Goal: Transaction & Acquisition: Purchase product/service

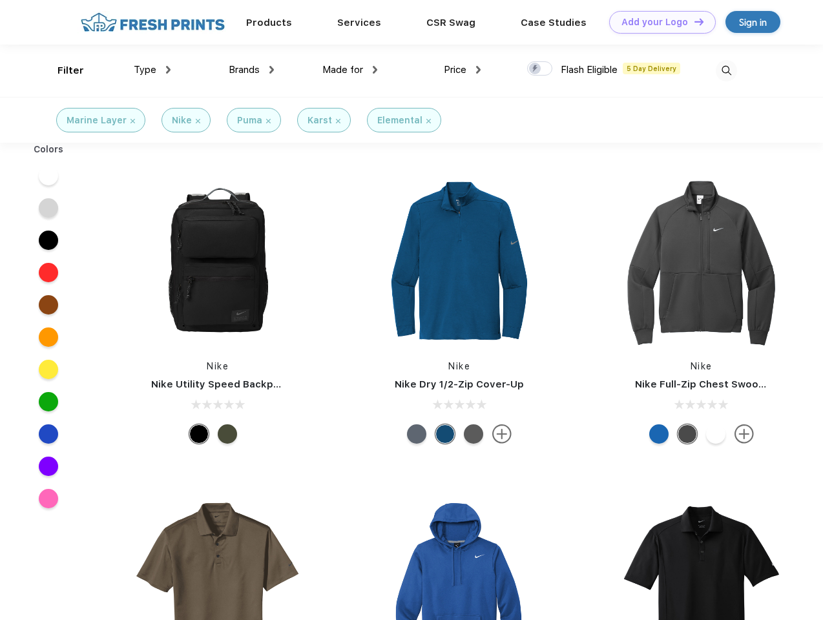
click at [657, 22] on link "Add your Logo Design Tool" at bounding box center [662, 22] width 107 height 23
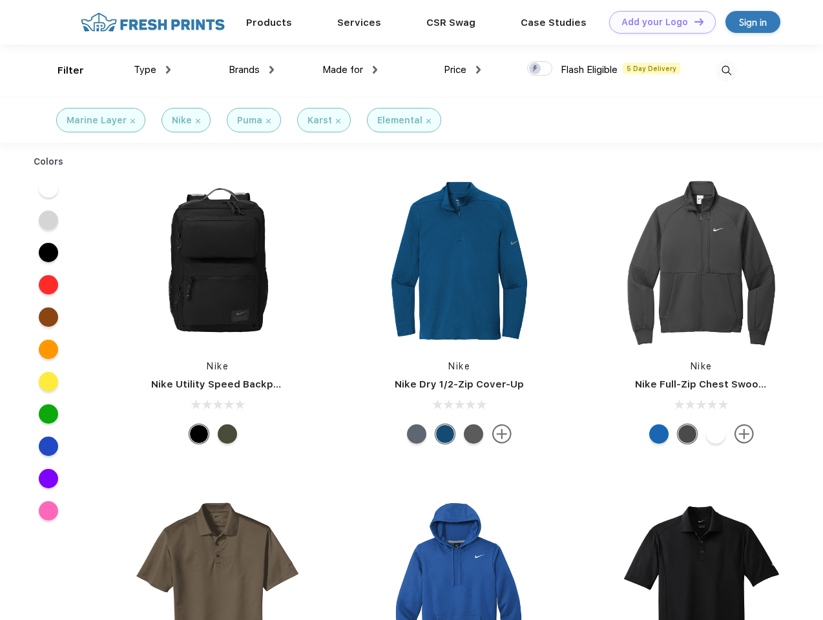
click at [0, 0] on div "Design Tool" at bounding box center [0, 0] width 0 height 0
click at [693, 21] on link "Add your Logo Design Tool" at bounding box center [662, 22] width 107 height 23
click at [62, 70] on div "Filter" at bounding box center [70, 70] width 26 height 15
click at [152, 70] on span "Type" at bounding box center [145, 70] width 23 height 12
click at [251, 70] on span "Brands" at bounding box center [244, 70] width 31 height 12
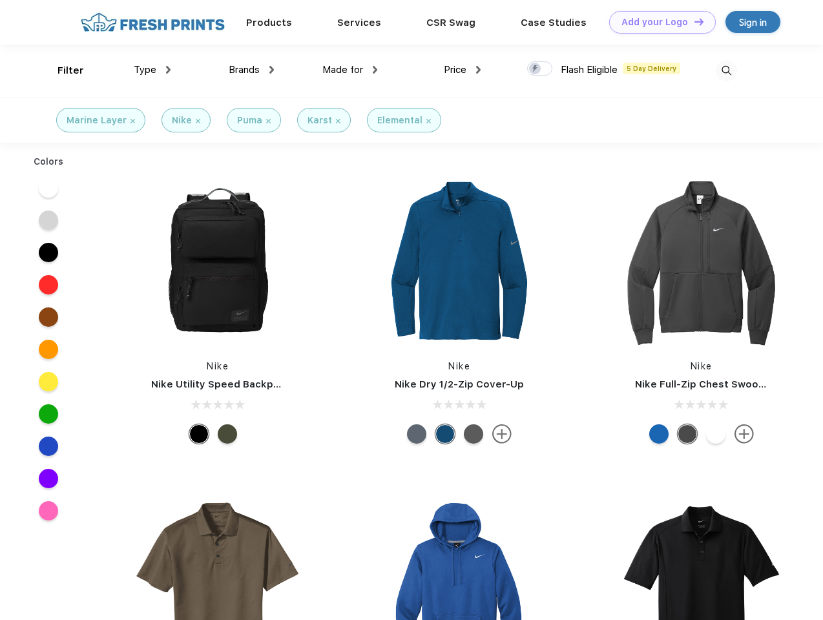
click at [350, 70] on span "Made for" at bounding box center [342, 70] width 41 height 12
click at [462, 70] on span "Price" at bounding box center [455, 70] width 23 height 12
click at [540, 69] on div at bounding box center [539, 68] width 25 height 14
click at [535, 69] on input "checkbox" at bounding box center [531, 65] width 8 height 8
click at [726, 70] on img at bounding box center [725, 70] width 21 height 21
